Goal: Task Accomplishment & Management: Use online tool/utility

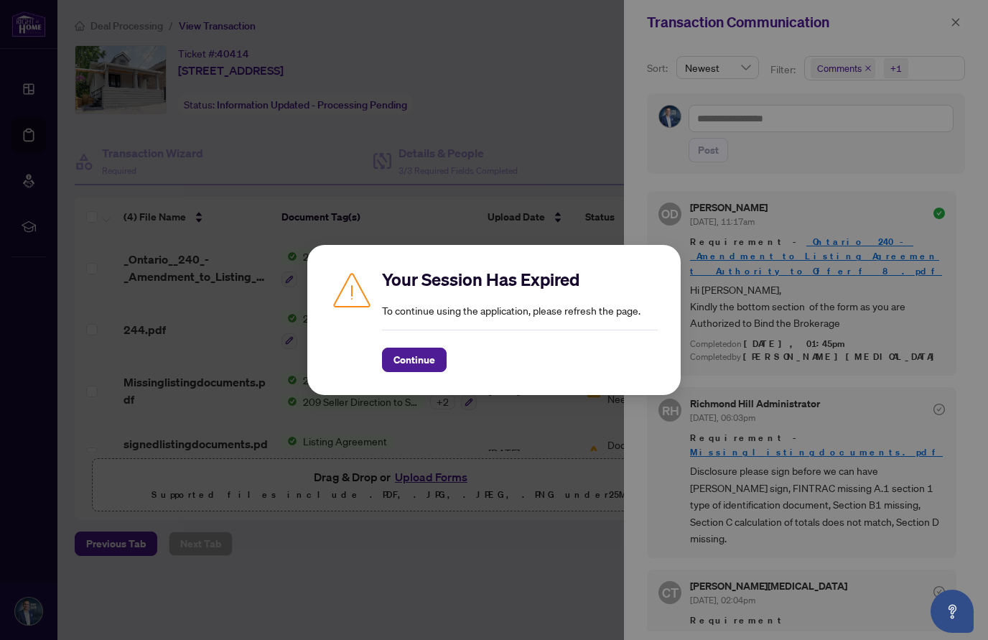
click at [390, 370] on button "Continue" at bounding box center [414, 359] width 65 height 24
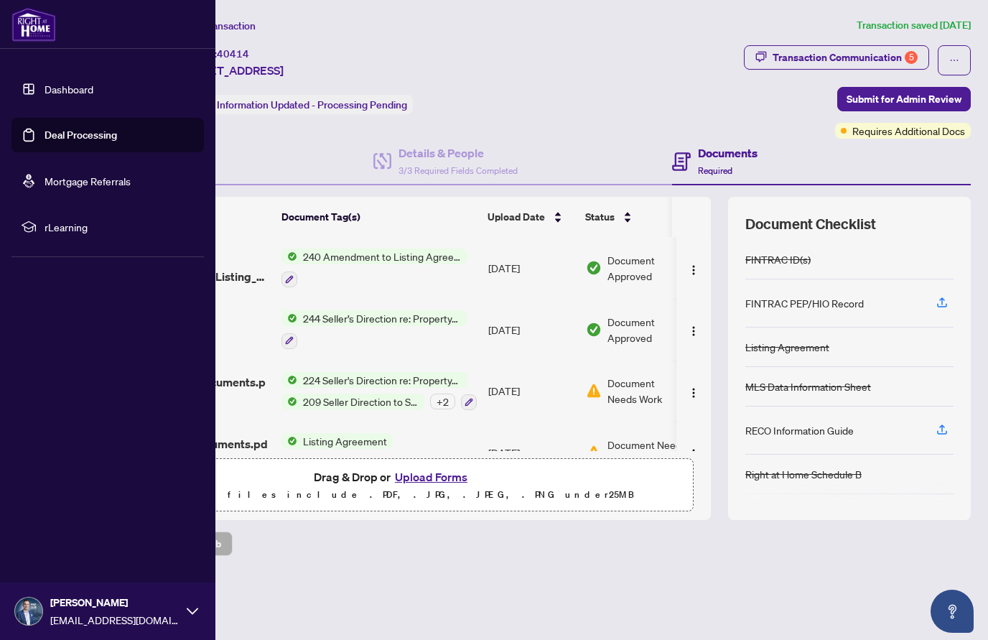
click at [65, 90] on link "Dashboard" at bounding box center [69, 89] width 49 height 13
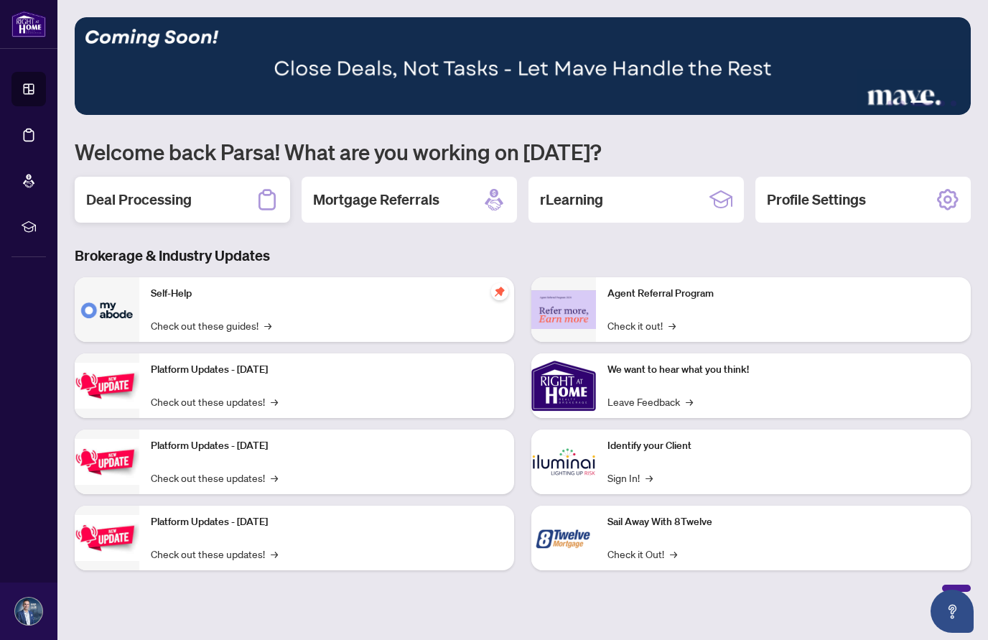
click at [136, 193] on h2 "Deal Processing" at bounding box center [139, 200] width 106 height 20
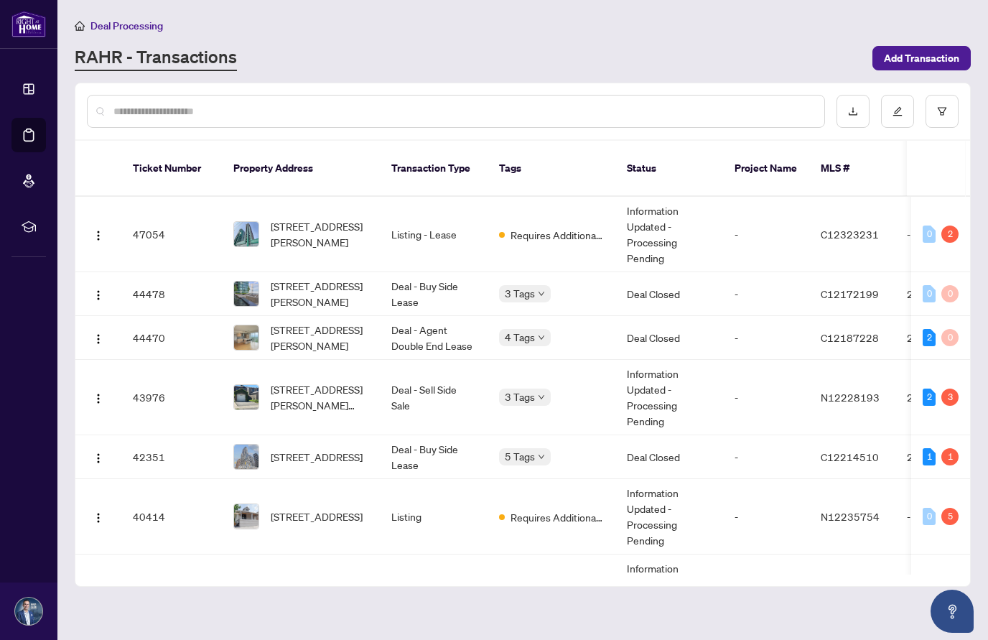
click at [200, 101] on div at bounding box center [456, 111] width 738 height 33
click at [190, 106] on input "text" at bounding box center [462, 111] width 699 height 16
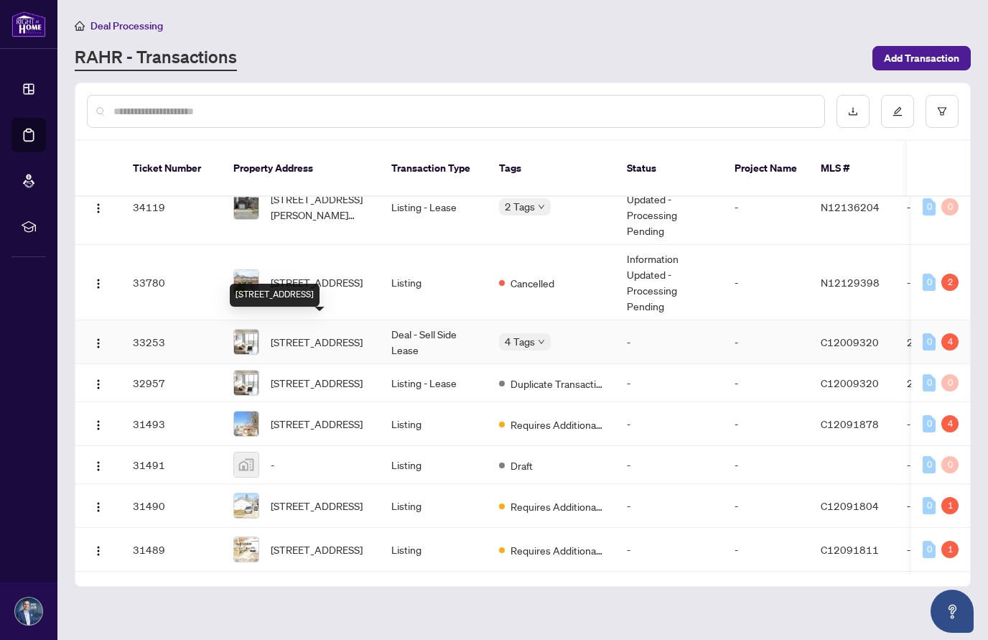
scroll to position [1070, 0]
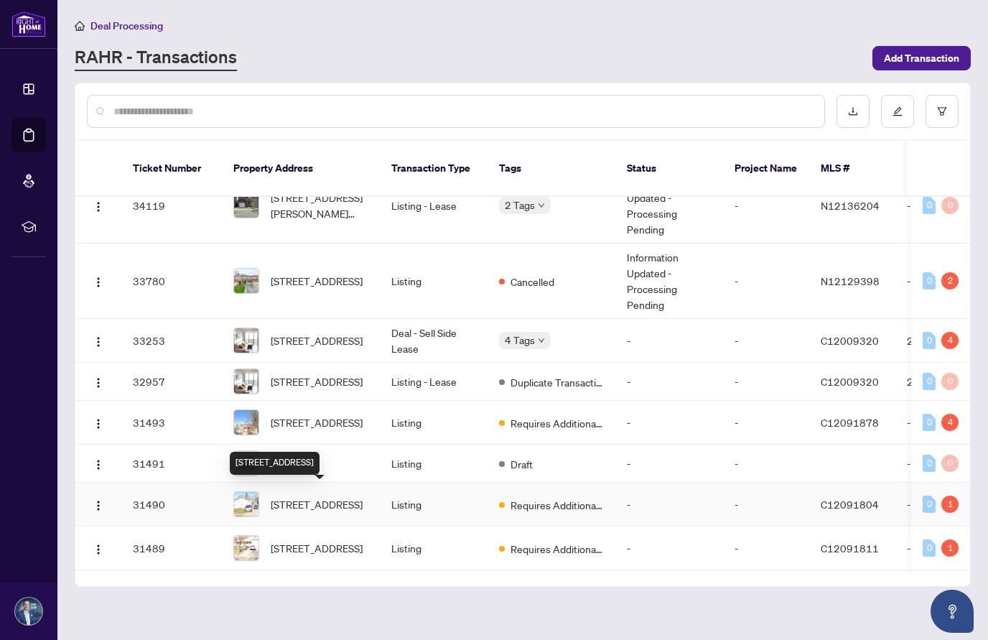
click at [281, 496] on span "[STREET_ADDRESS]" at bounding box center [317, 504] width 92 height 16
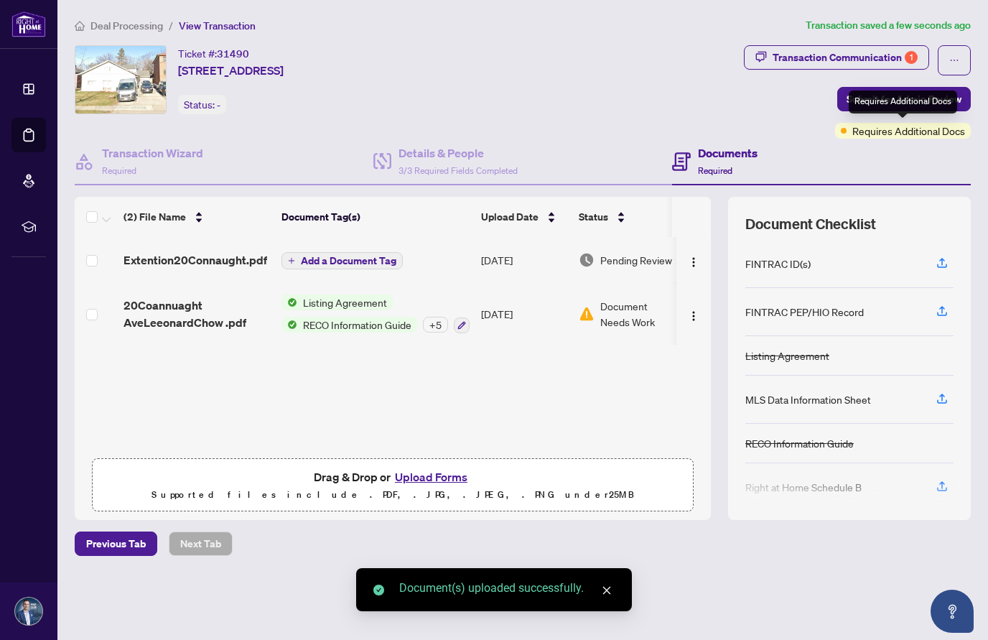
click at [882, 100] on div "Requires Additional Docs" at bounding box center [903, 101] width 108 height 23
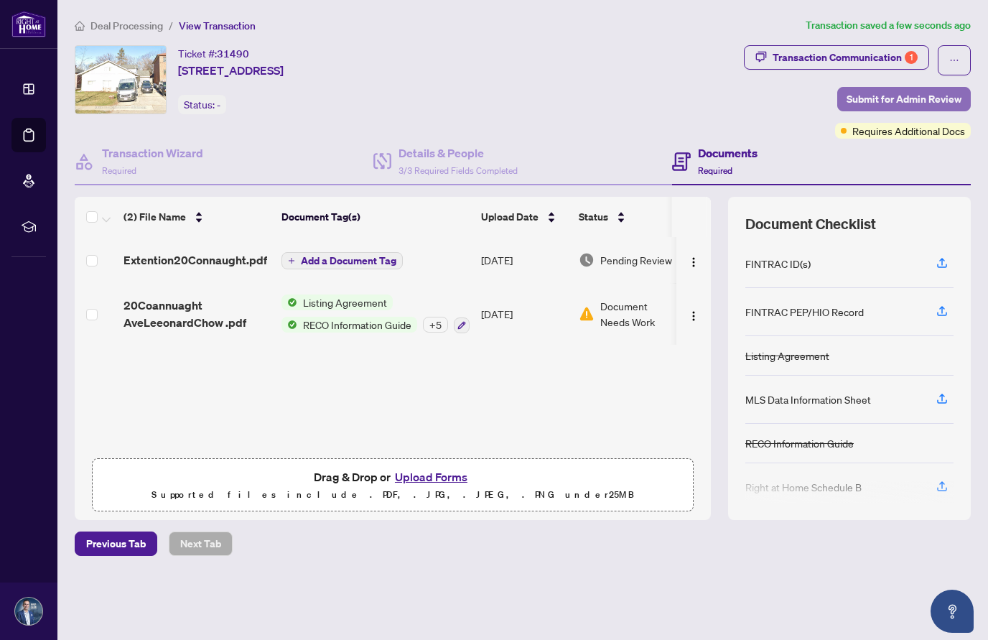
click at [863, 100] on span "Submit for Admin Review" at bounding box center [903, 99] width 115 height 23
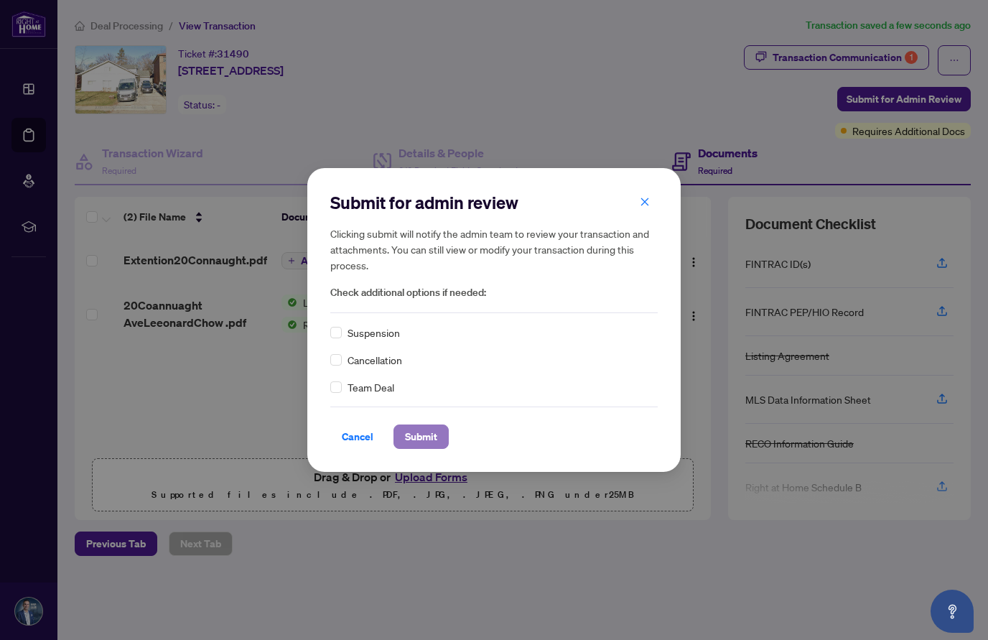
click at [419, 431] on span "Submit" at bounding box center [421, 436] width 32 height 23
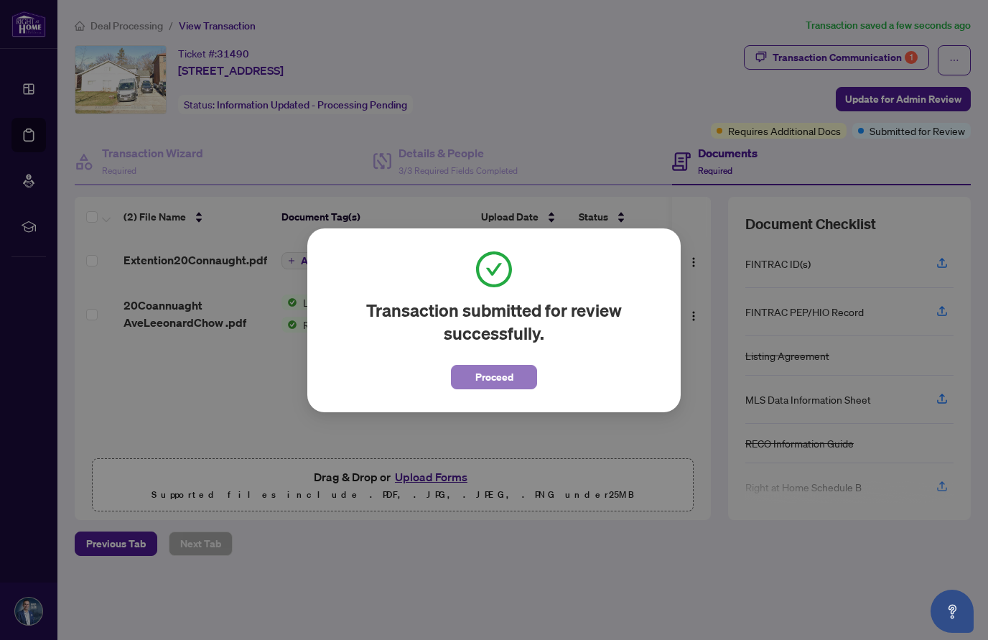
click at [486, 384] on span "Proceed" at bounding box center [494, 376] width 38 height 23
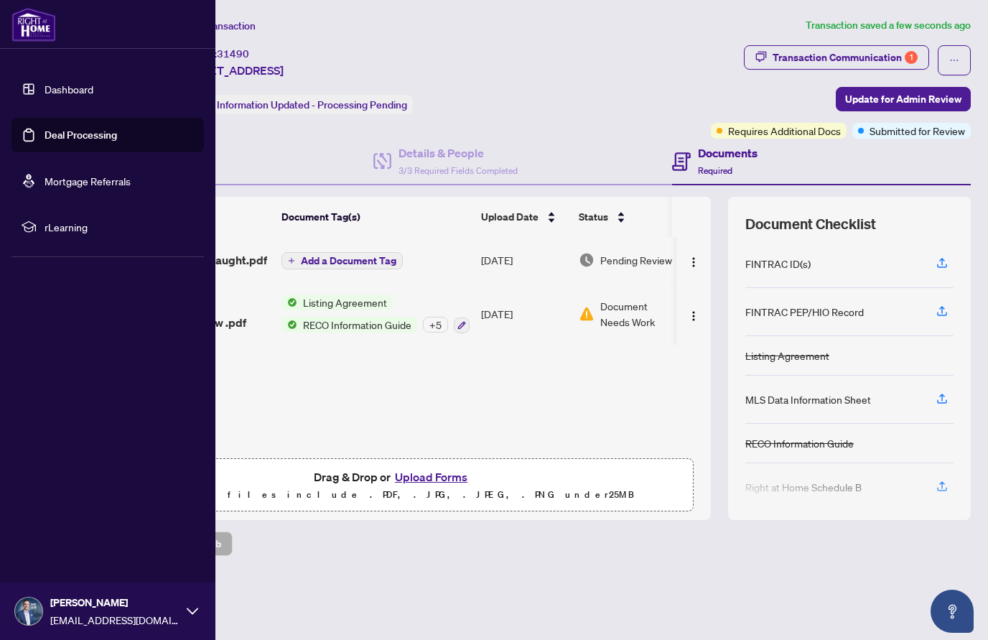
click at [66, 137] on link "Deal Processing" at bounding box center [81, 134] width 73 height 13
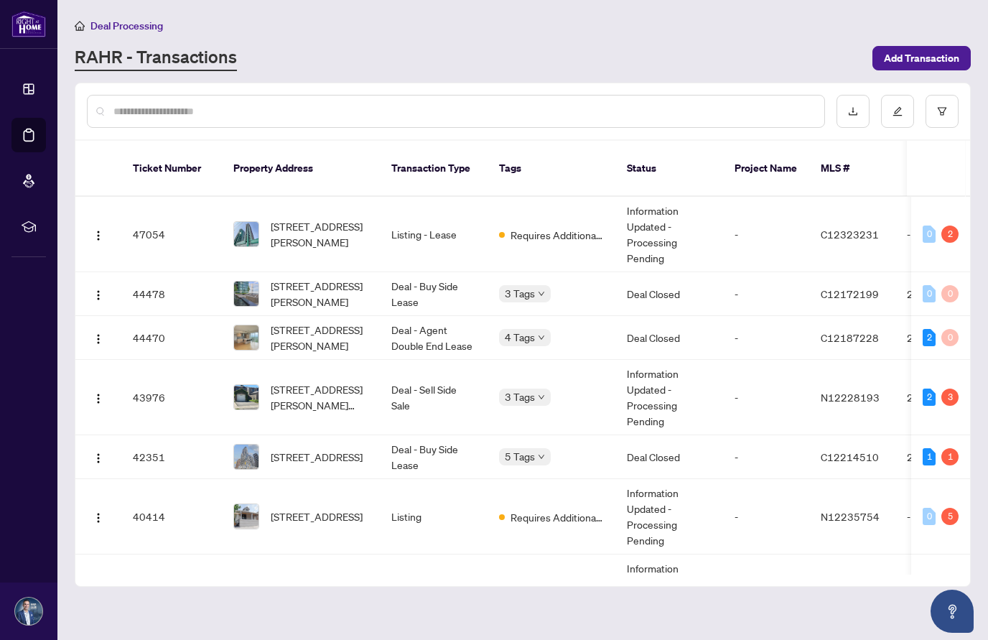
click at [277, 106] on input "text" at bounding box center [462, 111] width 699 height 16
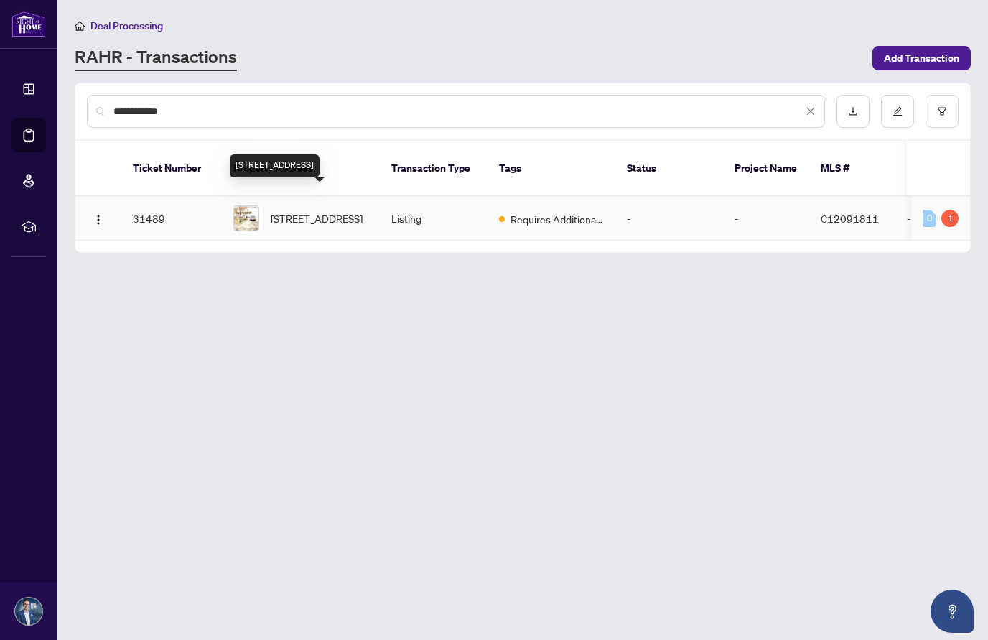
type input "**********"
click at [283, 210] on span "[STREET_ADDRESS]" at bounding box center [317, 218] width 92 height 16
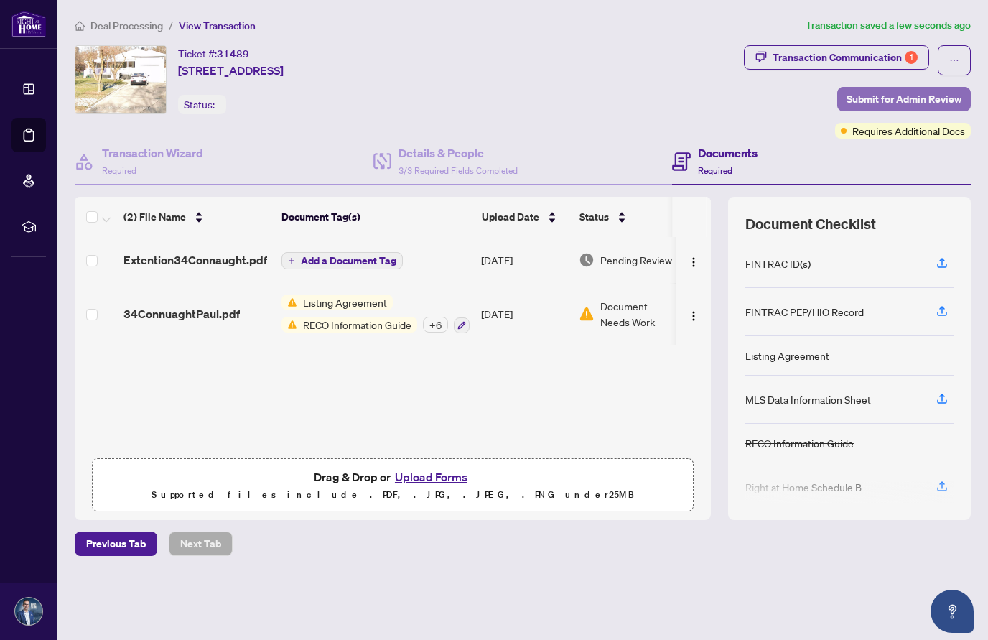
click at [895, 95] on span "Submit for Admin Review" at bounding box center [903, 99] width 115 height 23
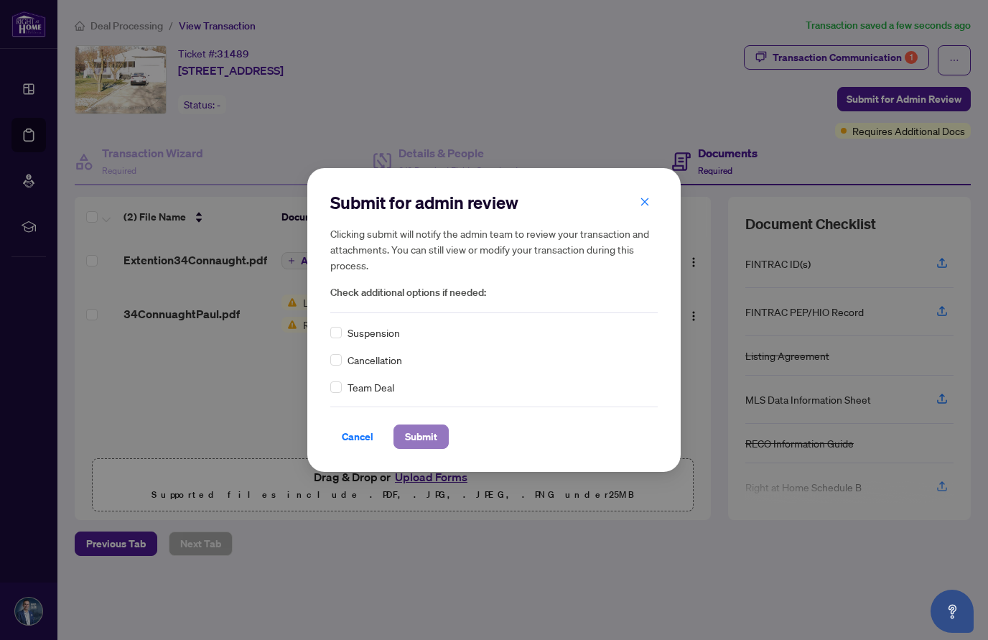
click at [425, 431] on span "Submit" at bounding box center [421, 436] width 32 height 23
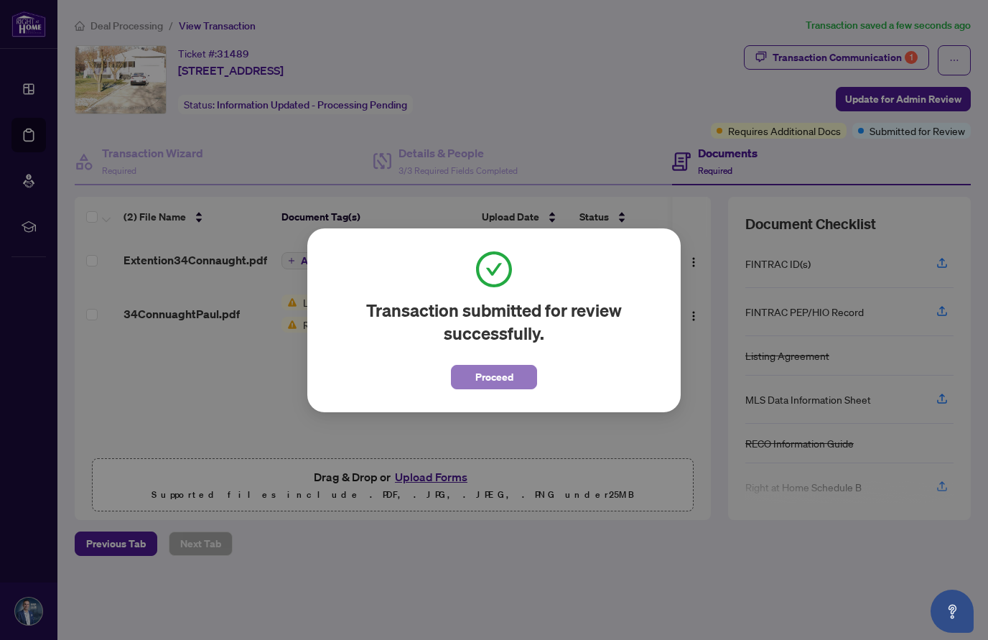
click at [494, 379] on span "Proceed" at bounding box center [494, 376] width 38 height 23
